Goal: Communication & Community: Answer question/provide support

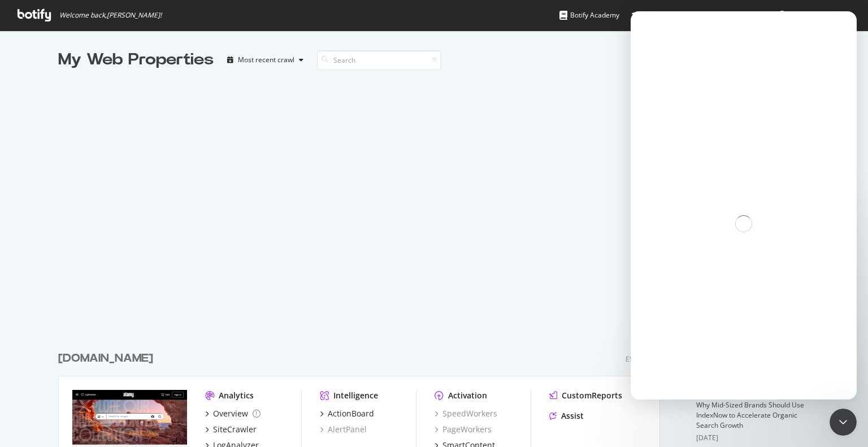
scroll to position [439, 851]
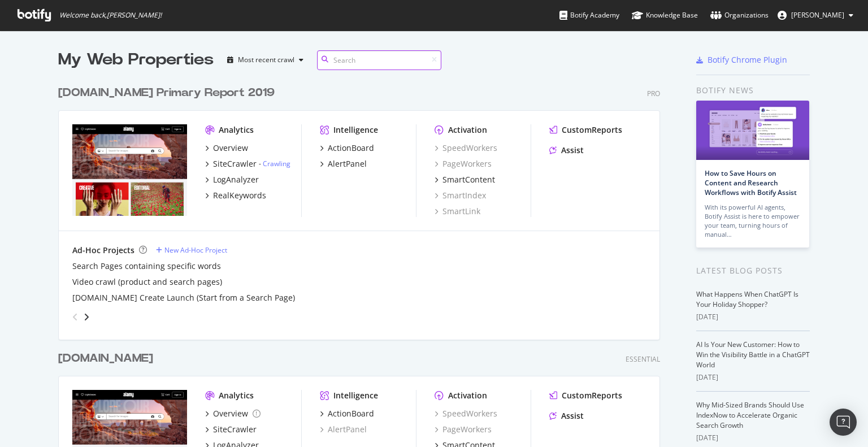
scroll to position [1064, 602]
click at [231, 178] on div "LogAnalyzer" at bounding box center [236, 179] width 46 height 11
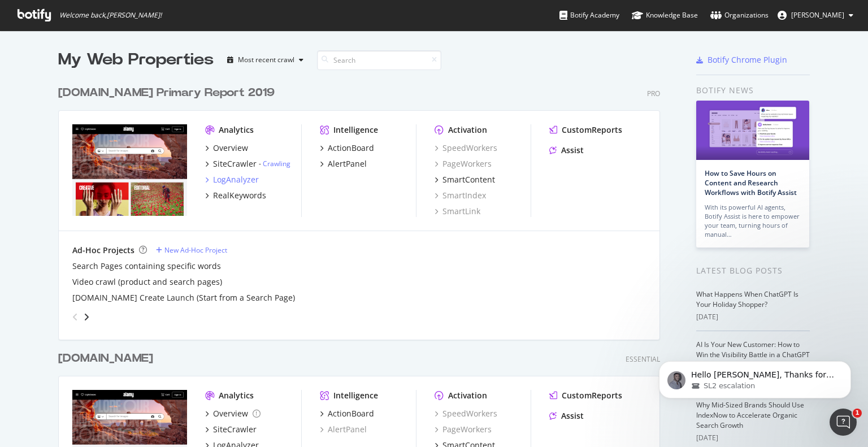
scroll to position [0, 0]
click at [228, 181] on div "LogAnalyzer" at bounding box center [236, 179] width 46 height 11
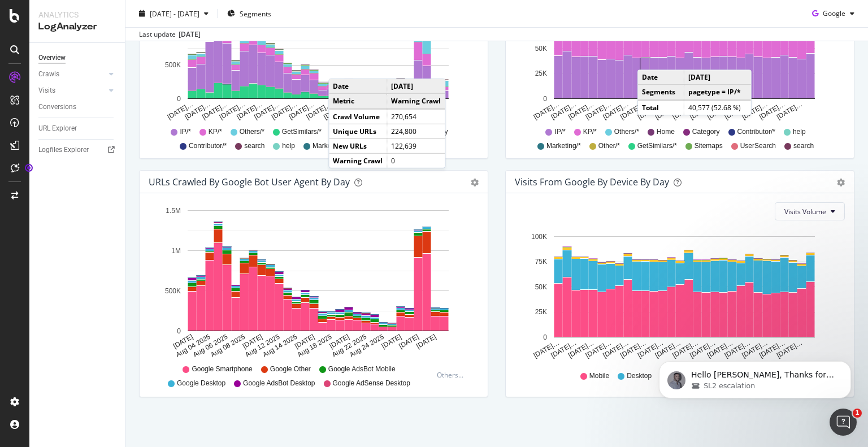
scroll to position [2554, 0]
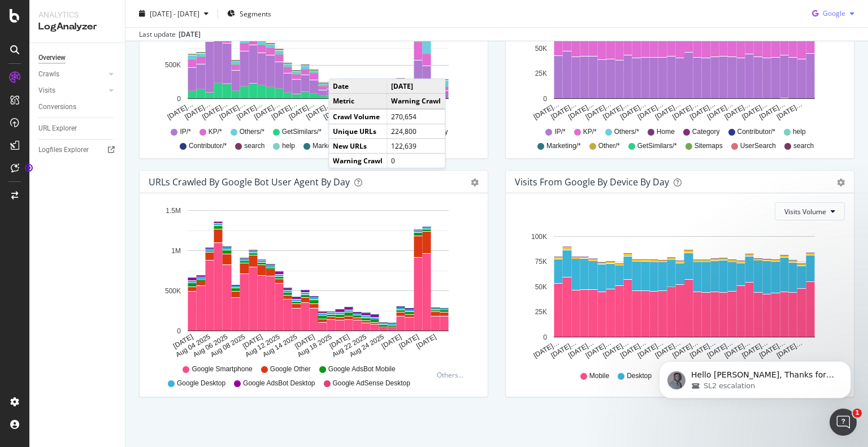
click at [826, 14] on span "Google" at bounding box center [834, 13] width 23 height 10
click at [748, 383] on div "SL2 escalation" at bounding box center [764, 386] width 146 height 10
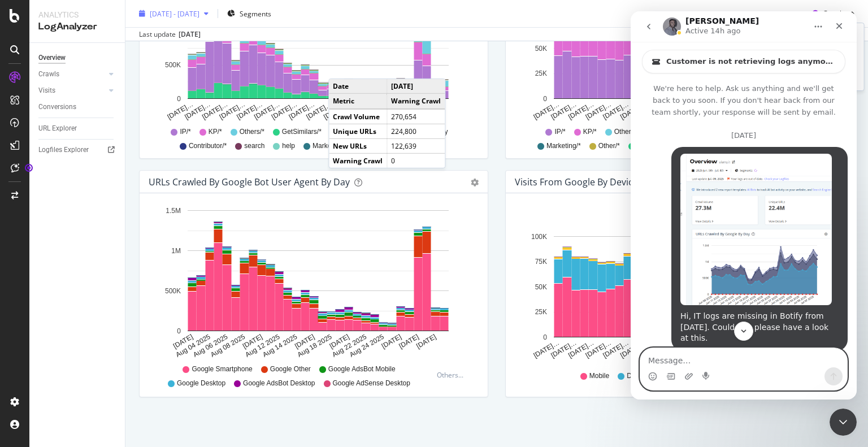
scroll to position [2580, 0]
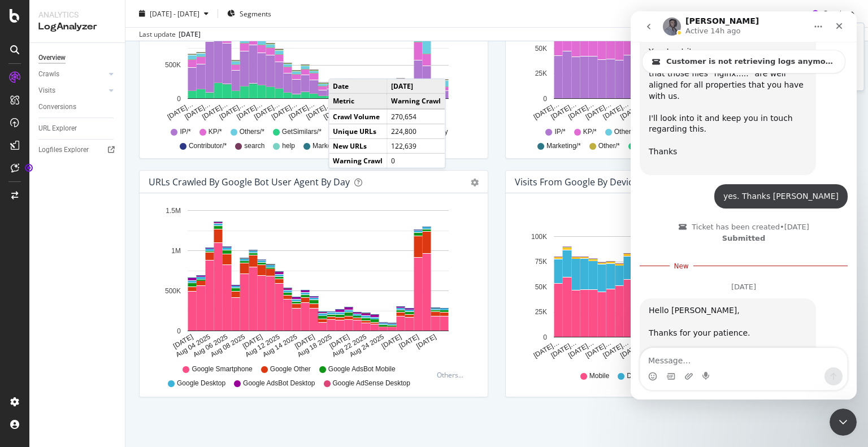
drag, startPoint x: 653, startPoint y: 223, endPoint x: 803, endPoint y: 235, distance: 149.7
click at [803, 305] on div "Hello Rini, Thanks for your patience. This is an ongoing issue that is being so…" at bounding box center [728, 393] width 158 height 177
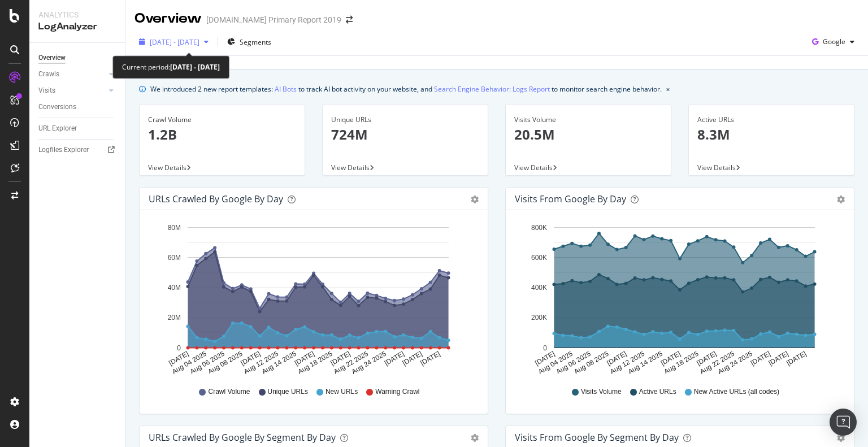
click at [198, 42] on span "[DATE] - [DATE]" at bounding box center [175, 42] width 50 height 10
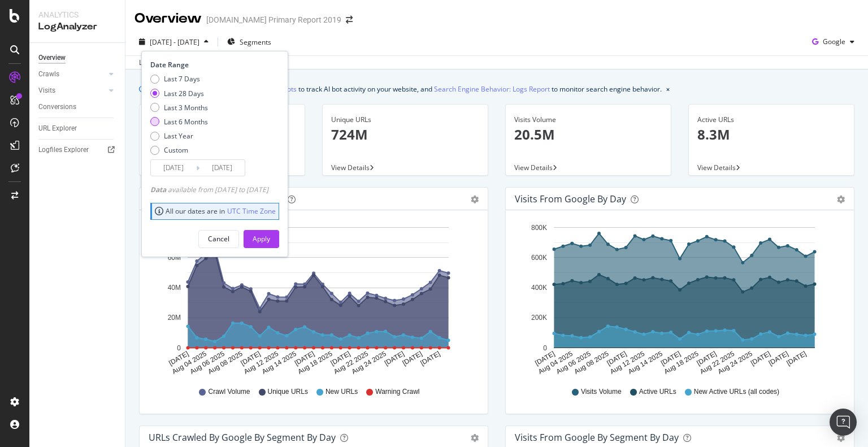
click at [170, 122] on div "Last 6 Months" at bounding box center [186, 122] width 44 height 10
type input "[DATE]"
click at [270, 244] on div "Apply" at bounding box center [262, 239] width 18 height 17
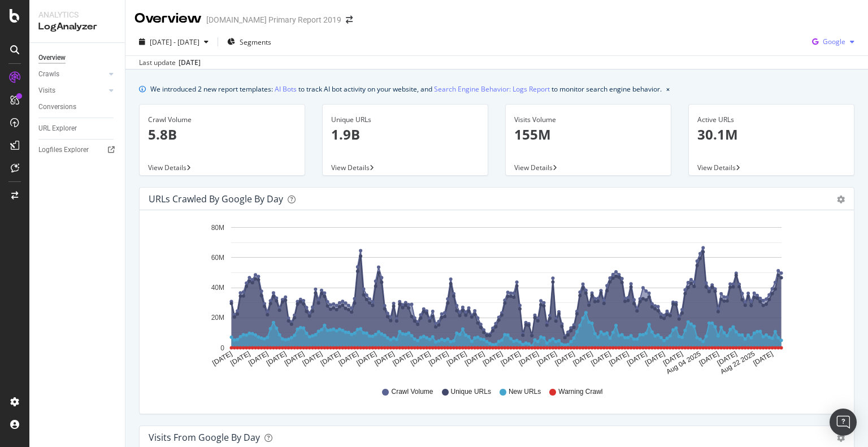
click at [823, 42] on span "Google" at bounding box center [834, 42] width 23 height 10
click at [811, 79] on div "Bing" at bounding box center [825, 85] width 78 height 16
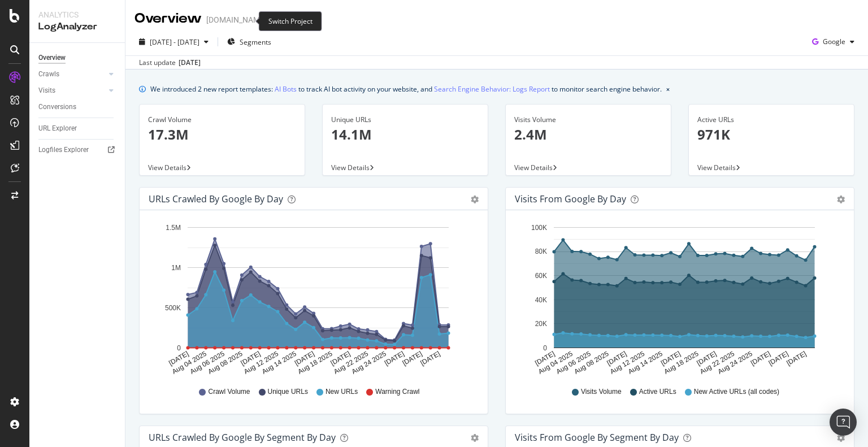
click at [267, 22] on span at bounding box center [275, 20] width 16 height 8
click at [271, 22] on icon "arrow-right-arrow-left" at bounding box center [274, 20] width 7 height 8
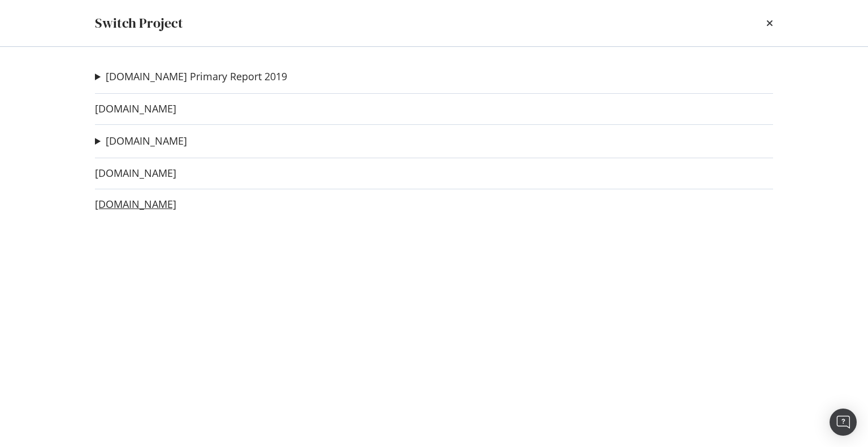
click at [124, 204] on link "[DOMAIN_NAME]" at bounding box center [135, 204] width 81 height 12
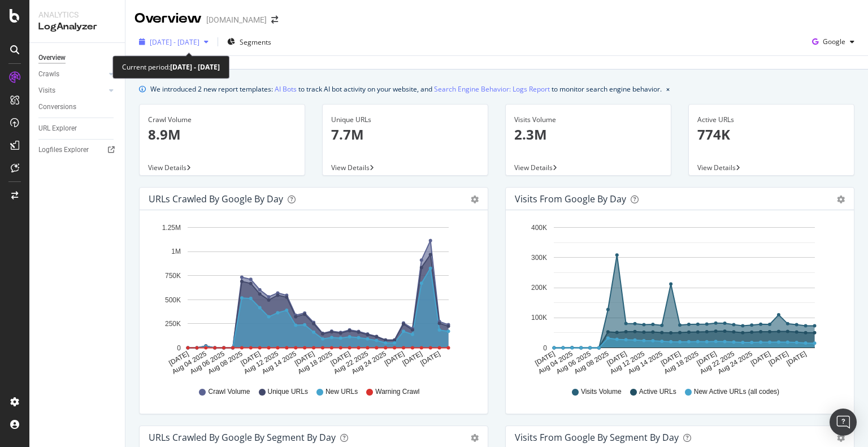
click at [192, 40] on span "[DATE] - [DATE]" at bounding box center [175, 42] width 50 height 10
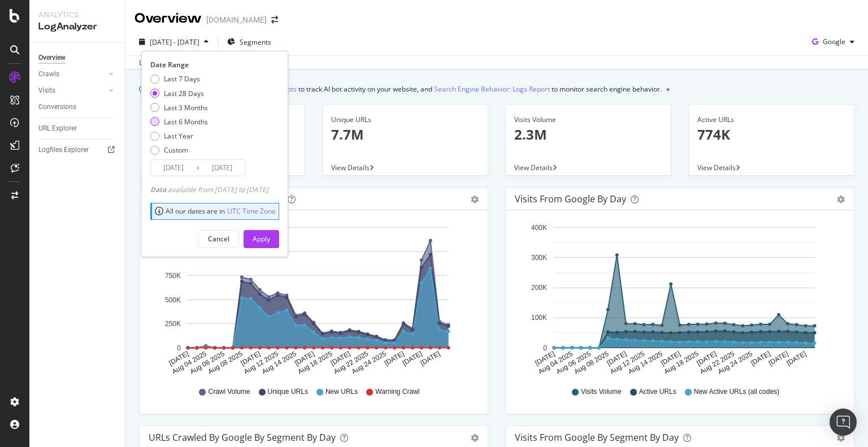
click at [165, 121] on div "Last 6 Months" at bounding box center [186, 122] width 44 height 10
type input "[DATE]"
click at [270, 241] on div "Apply" at bounding box center [262, 239] width 18 height 10
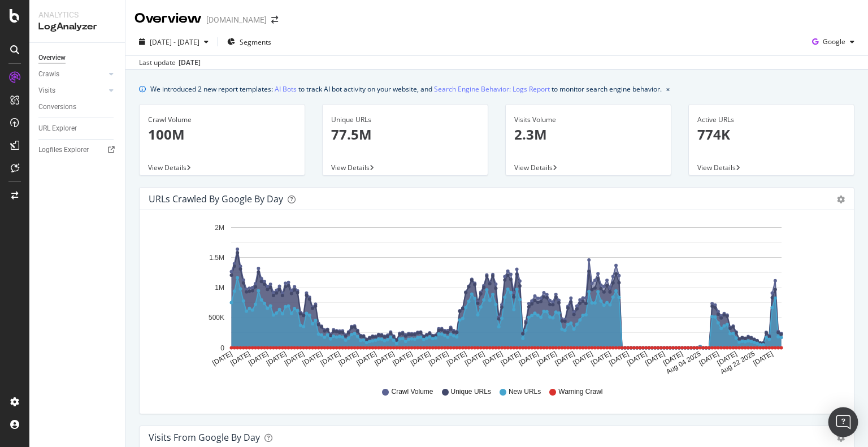
click at [840, 427] on img "Open Intercom Messenger" at bounding box center [843, 422] width 15 height 15
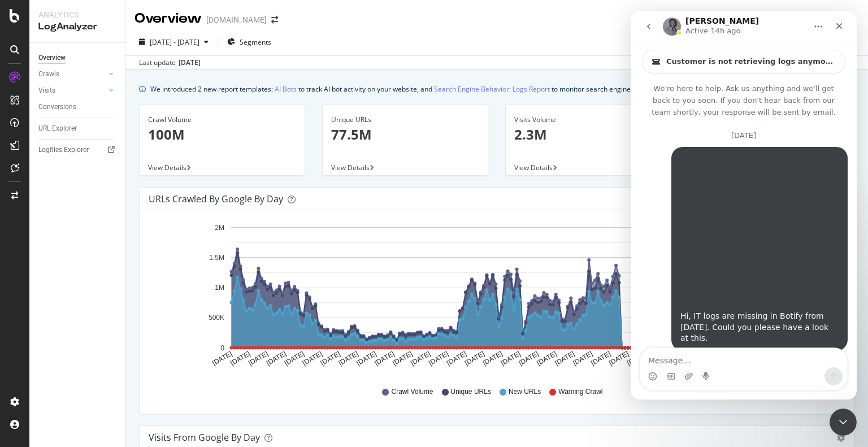
scroll to position [2554, 0]
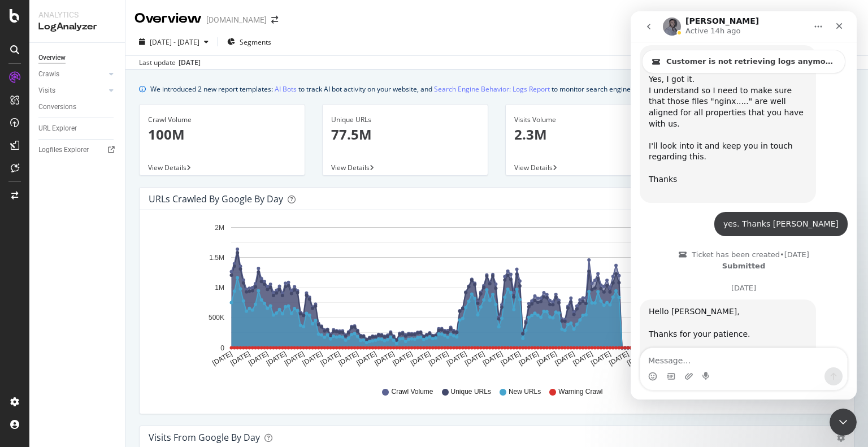
click at [677, 361] on textarea "Message…" at bounding box center [743, 357] width 207 height 19
type textarea "r"
type textarea "thanks for the update [PERSON_NAME]"
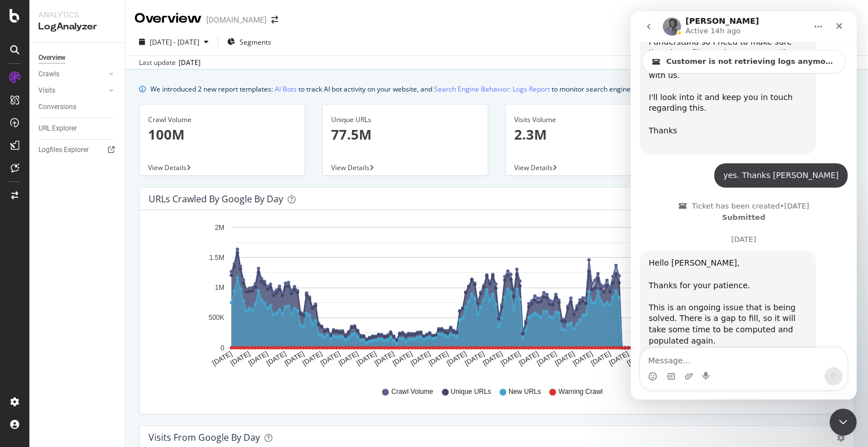
click at [376, 36] on div "[DATE] - [DATE] Segments Google" at bounding box center [496, 44] width 743 height 23
